Goal: Find specific page/section: Find specific page/section

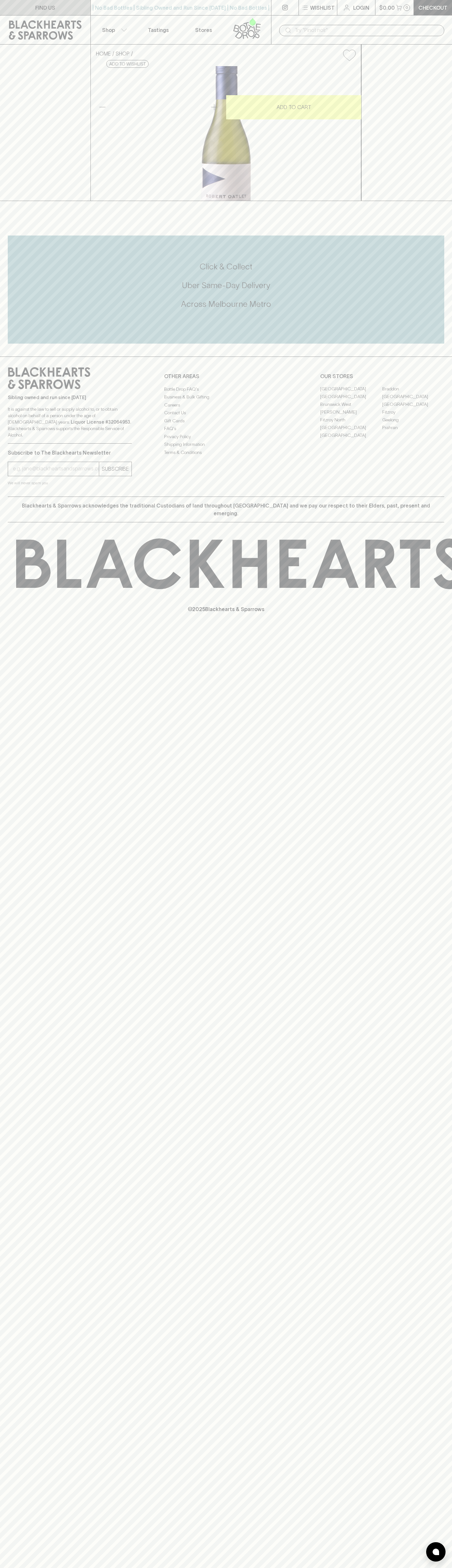
click at [4, 12] on link "FIND US" at bounding box center [45, 7] width 90 height 15
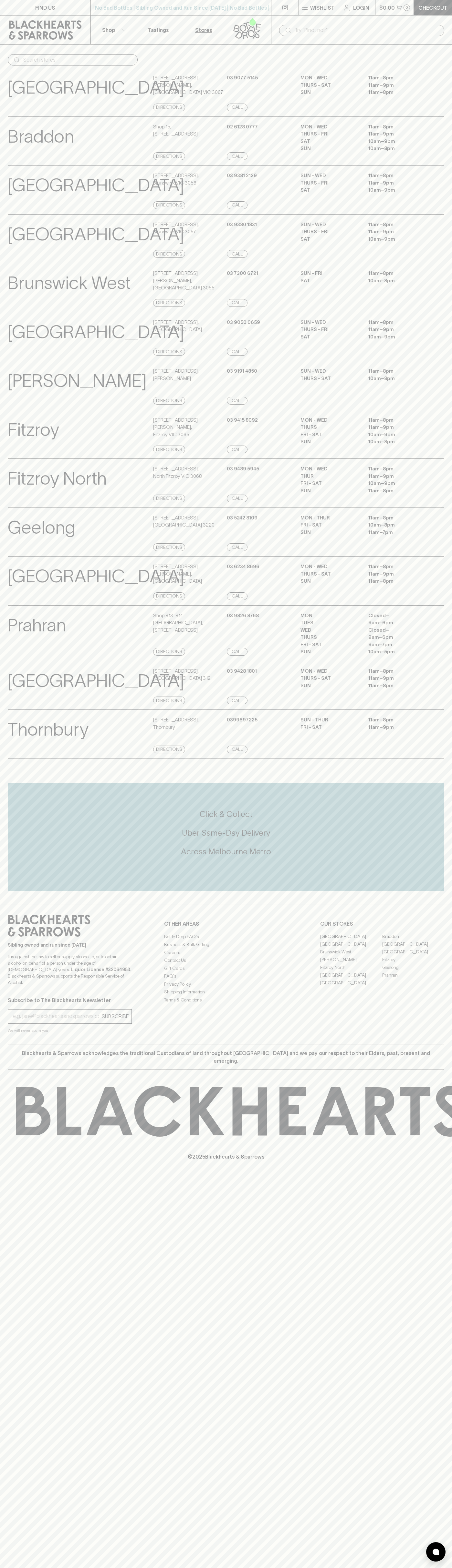
click at [390, 1567] on html "FIND US | No Bad Bottles | Sibling Owned and Run Since 2006 | No Bad Bottles | …" at bounding box center [226, 784] width 452 height 1568
click at [32, 1535] on div "FIND US | No Bad Bottles | Sibling Owned and Run Since 2006 | No Bad Bottles | …" at bounding box center [226, 784] width 452 height 1568
